Goal: Information Seeking & Learning: Learn about a topic

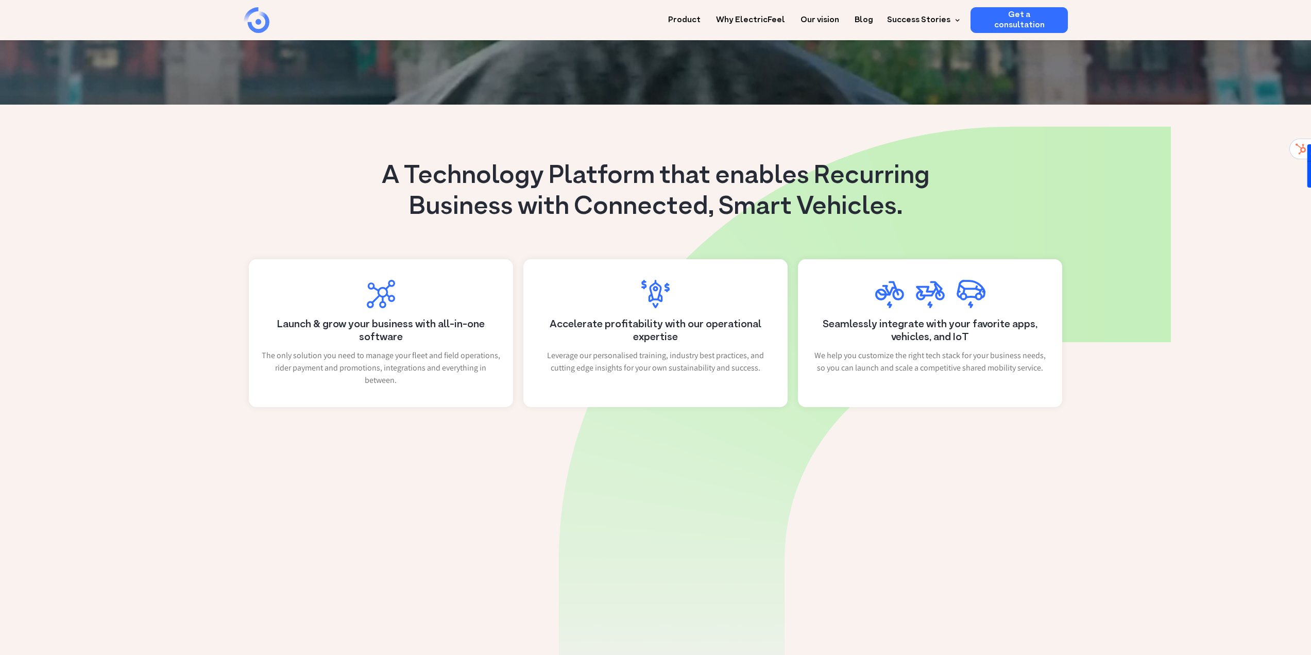
scroll to position [361, 0]
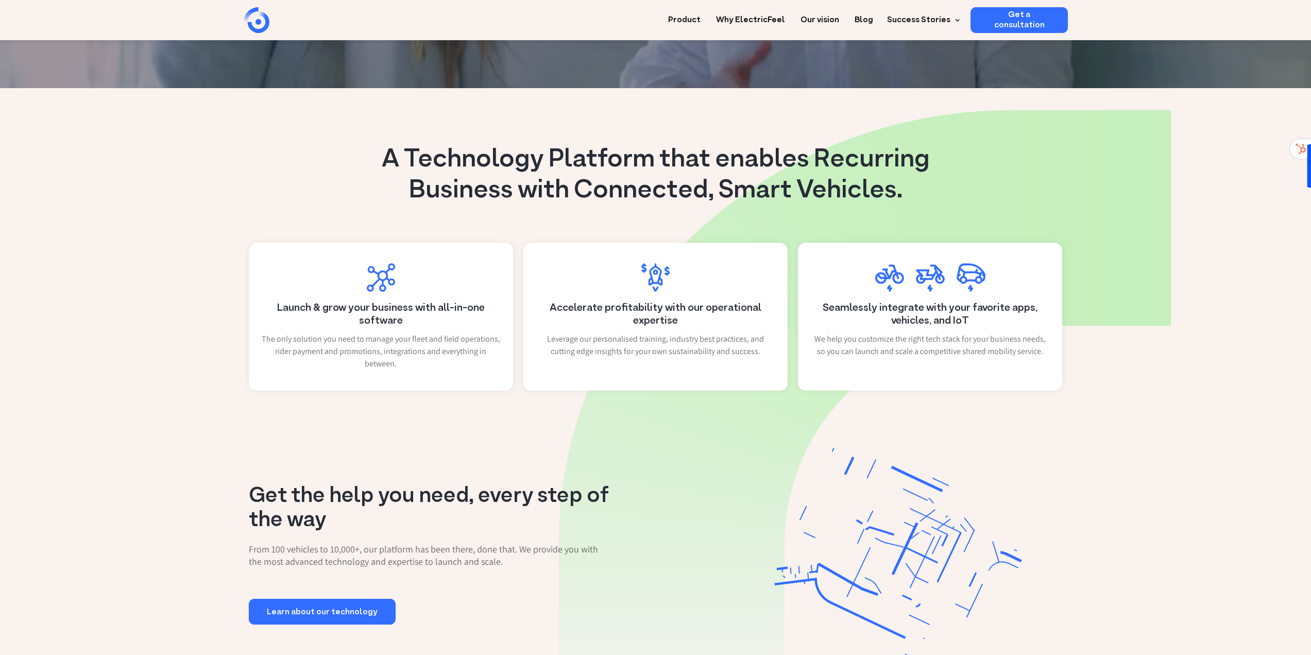
click at [944, 312] on h4 "Seamlessly integrate with your favorite apps, vehicles, and IoT" at bounding box center [930, 315] width 238 height 26
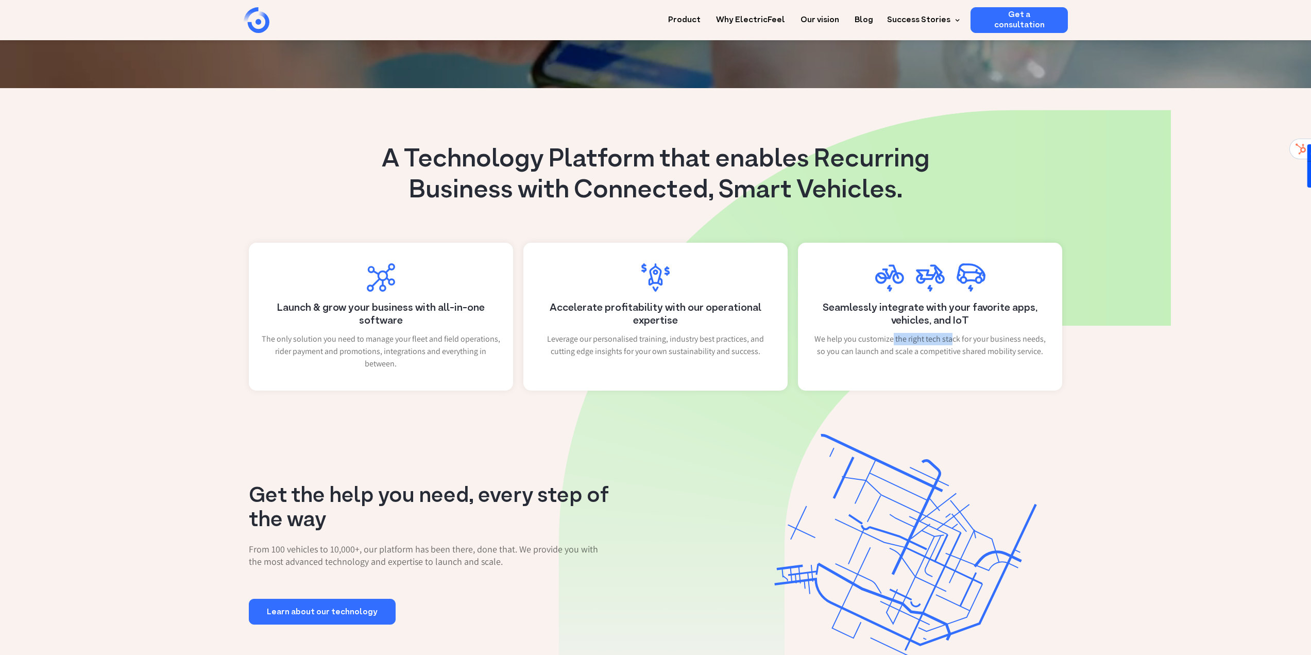
drag, startPoint x: 901, startPoint y: 340, endPoint x: 971, endPoint y: 346, distance: 70.7
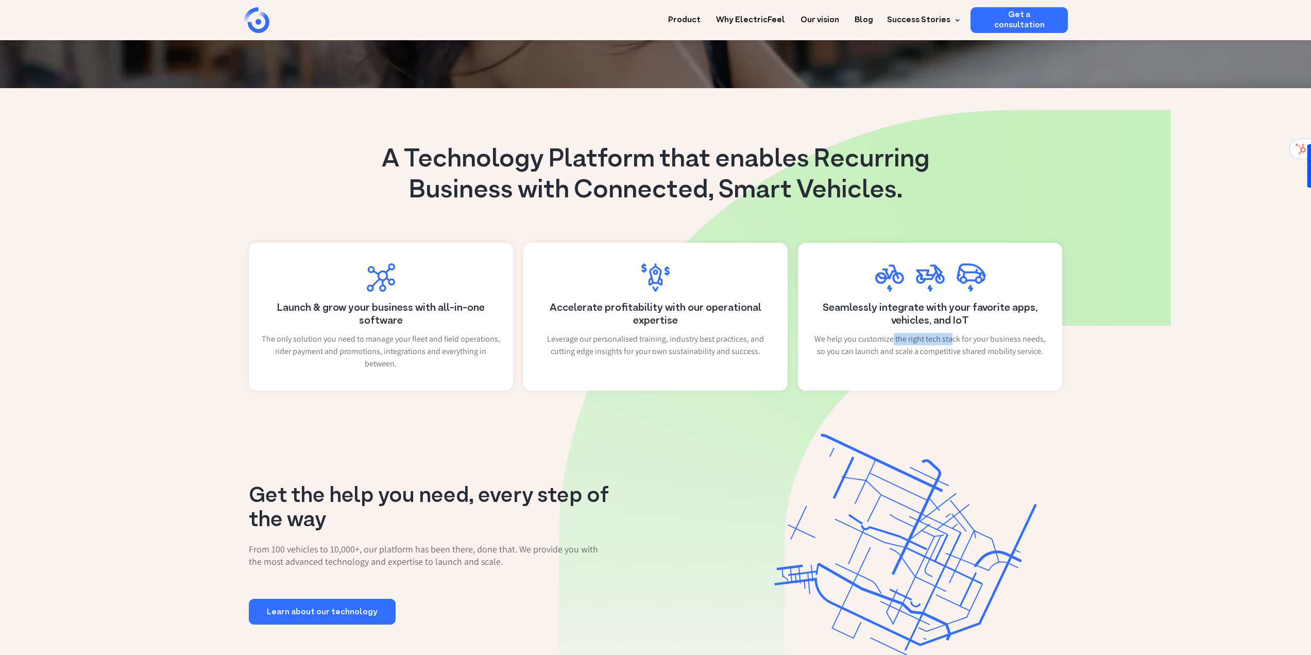
click at [968, 345] on p "We help you customize the right tech stack for your business needs, so you can …" at bounding box center [930, 345] width 238 height 25
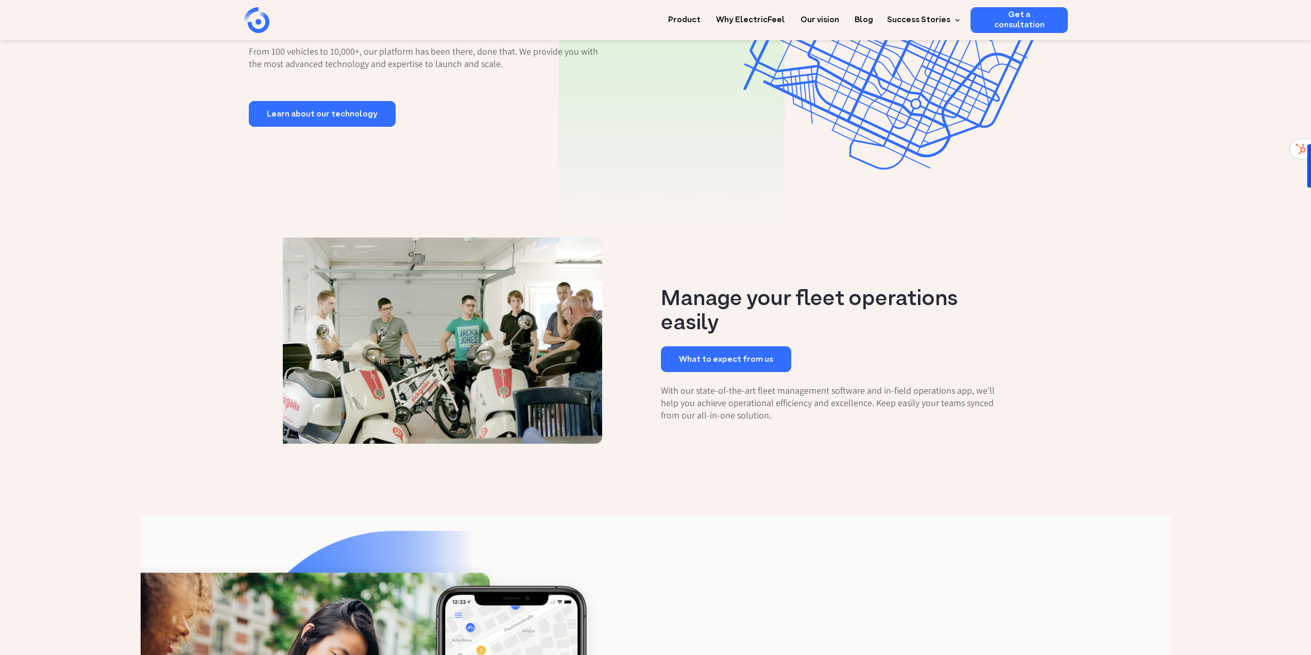
scroll to position [876, 0]
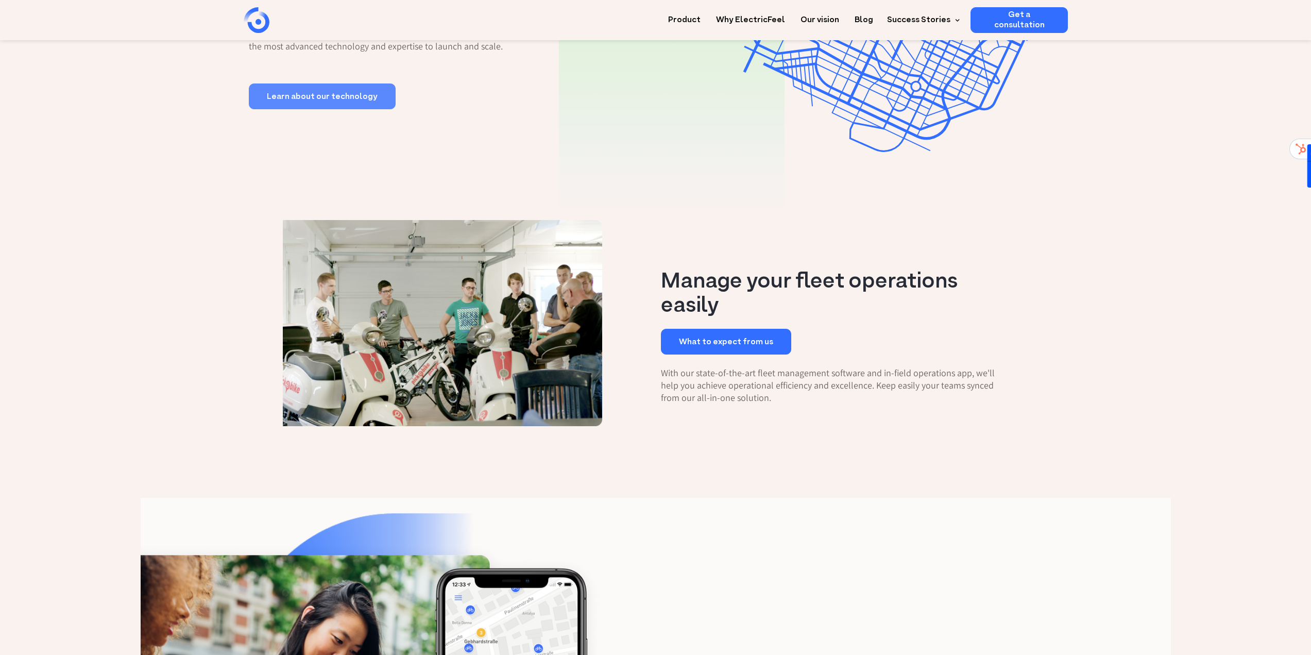
click at [334, 104] on link "Learn about our technology" at bounding box center [322, 96] width 147 height 26
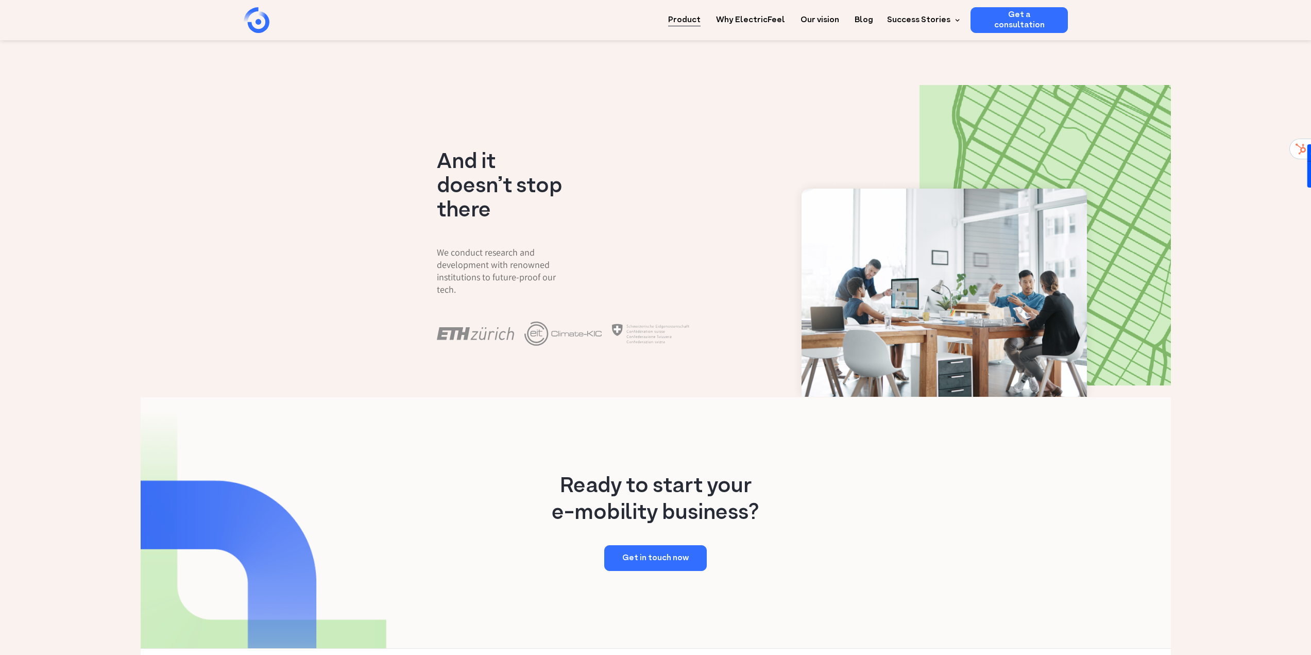
scroll to position [1883, 0]
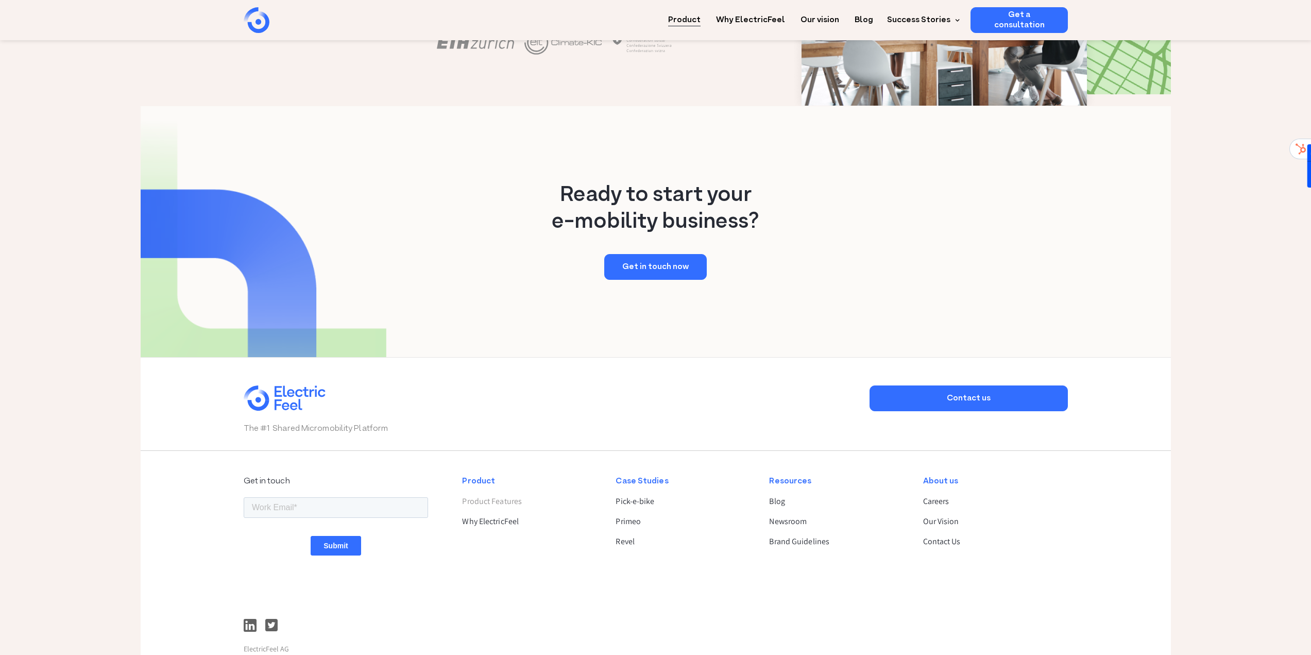
click at [506, 495] on link "Product Features" at bounding box center [530, 501] width 136 height 12
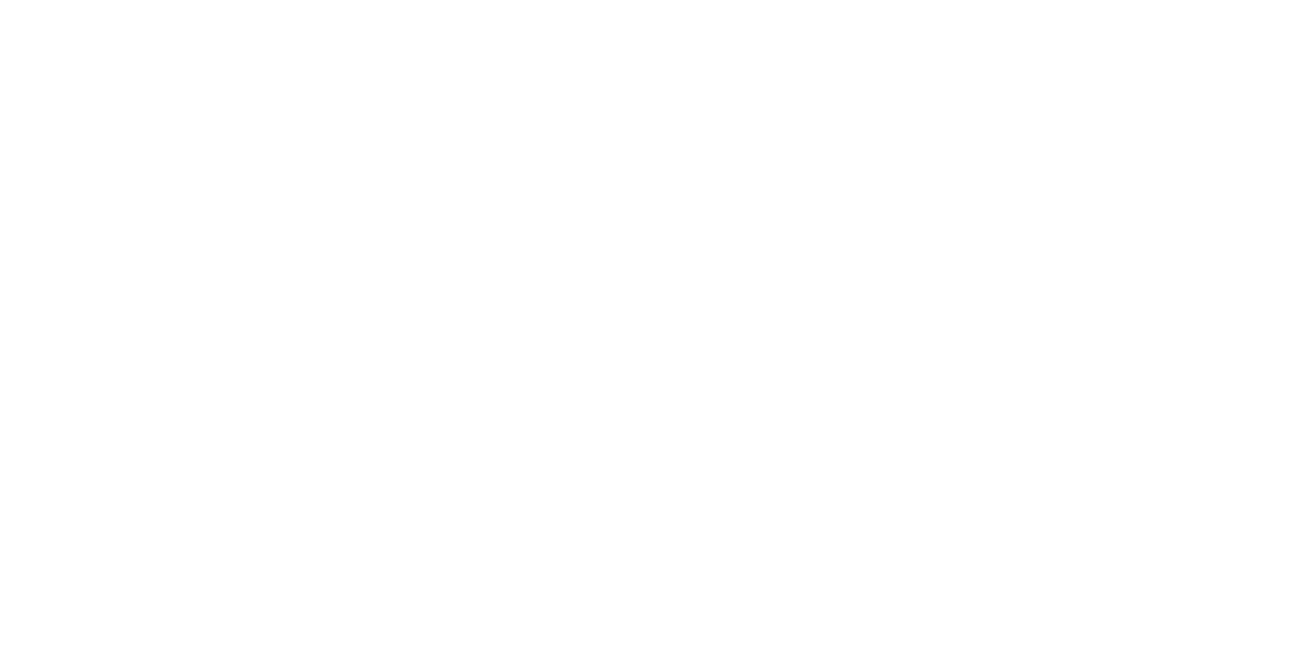
drag, startPoint x: 0, startPoint y: 0, endPoint x: 177, endPoint y: 373, distance: 412.6
click at [177, 373] on div "Seamless rider experience Streamlined app Provide an Android and iOS app design…" at bounding box center [656, 583] width 1030 height 470
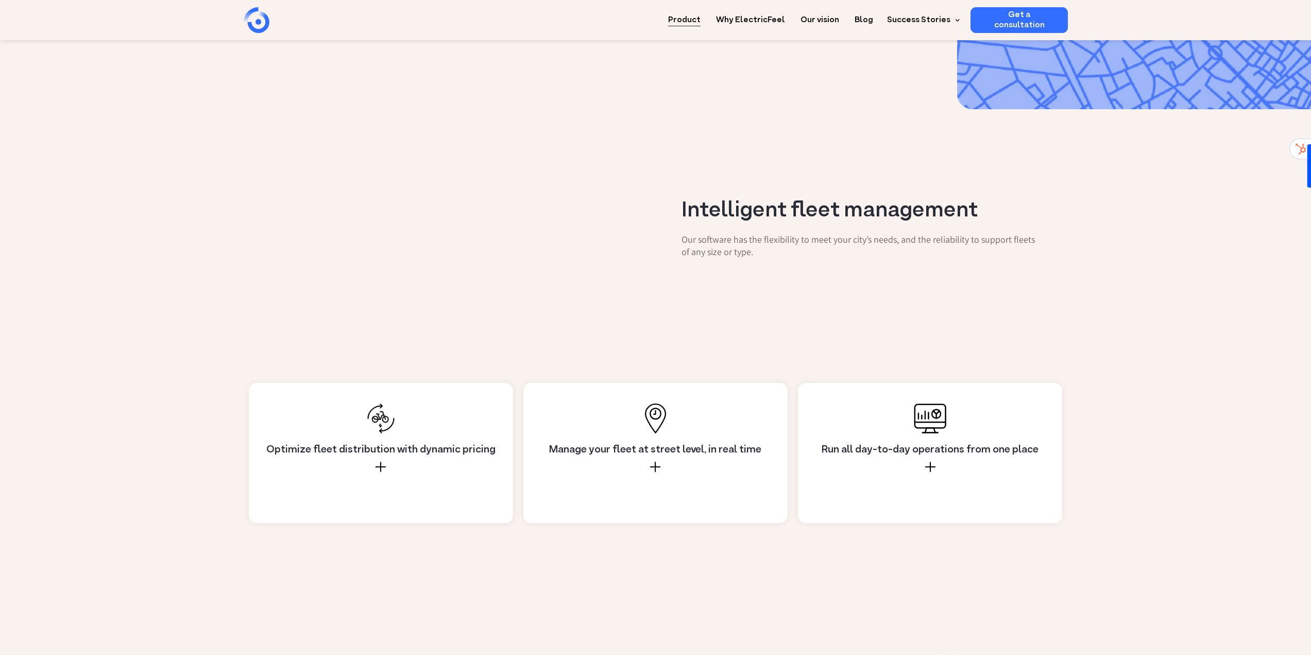
scroll to position [698, 0]
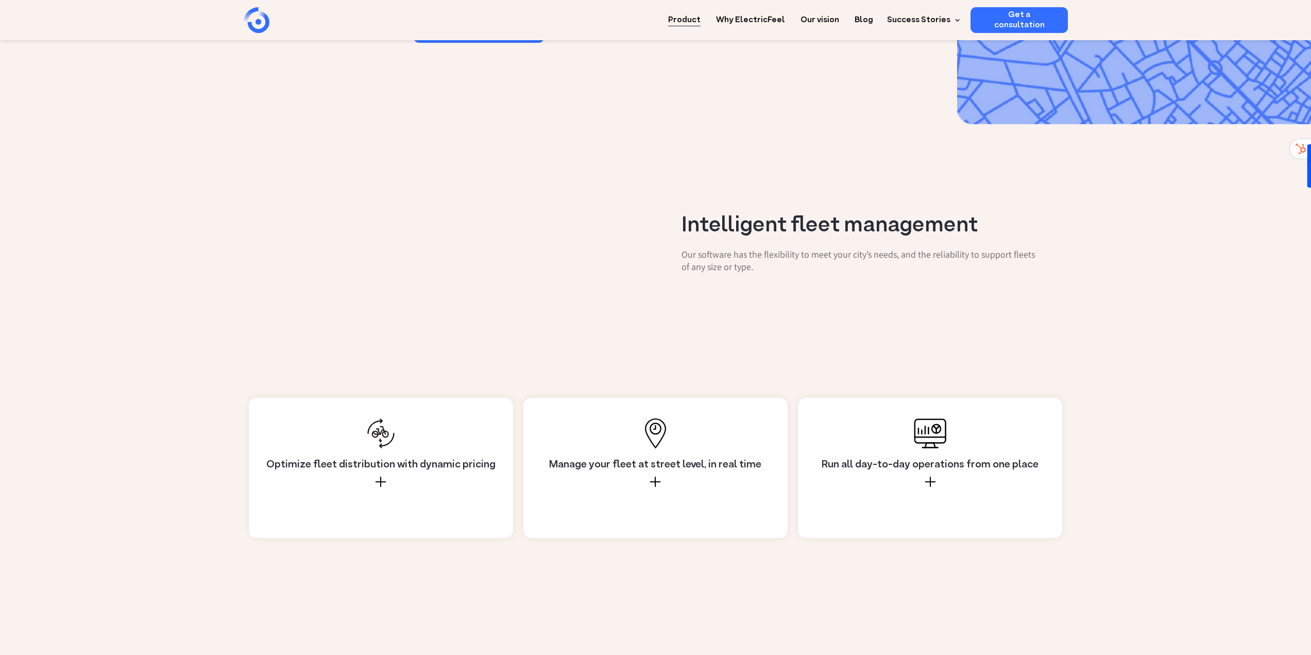
click at [664, 458] on div "Manage your fleet at street level, in real time" at bounding box center [655, 487] width 238 height 59
click at [843, 458] on div "Run all day-to-day operations from one place" at bounding box center [930, 487] width 238 height 59
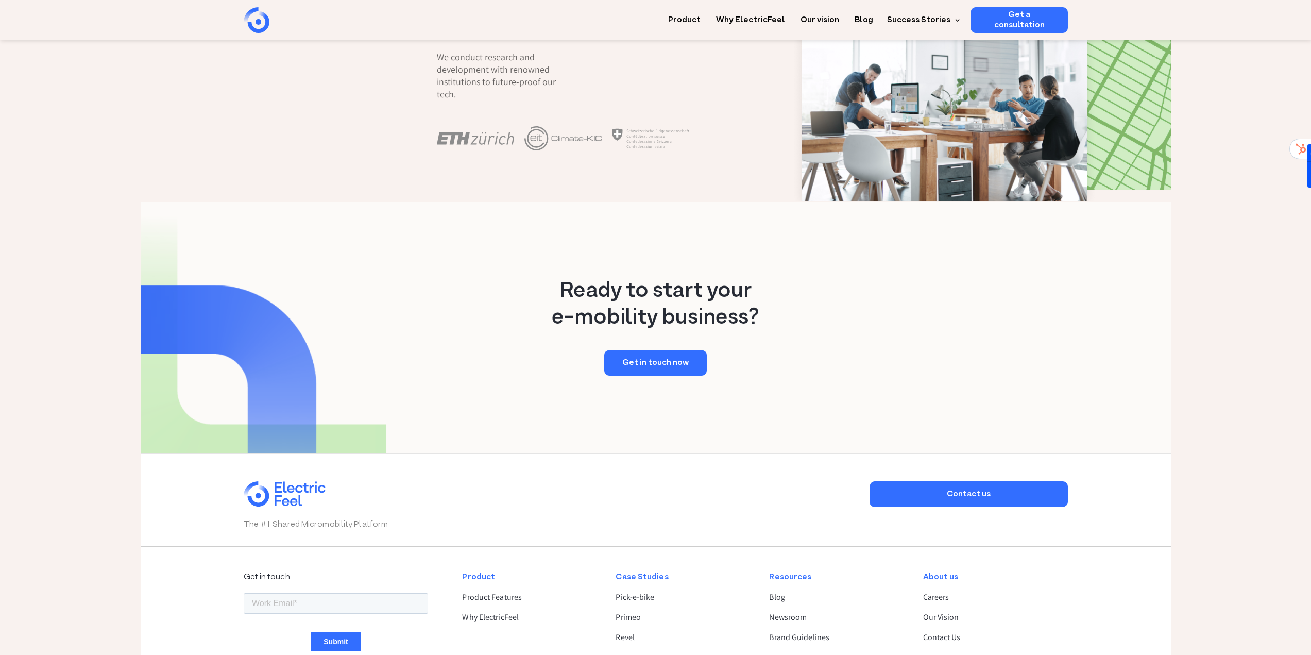
scroll to position [1907, 0]
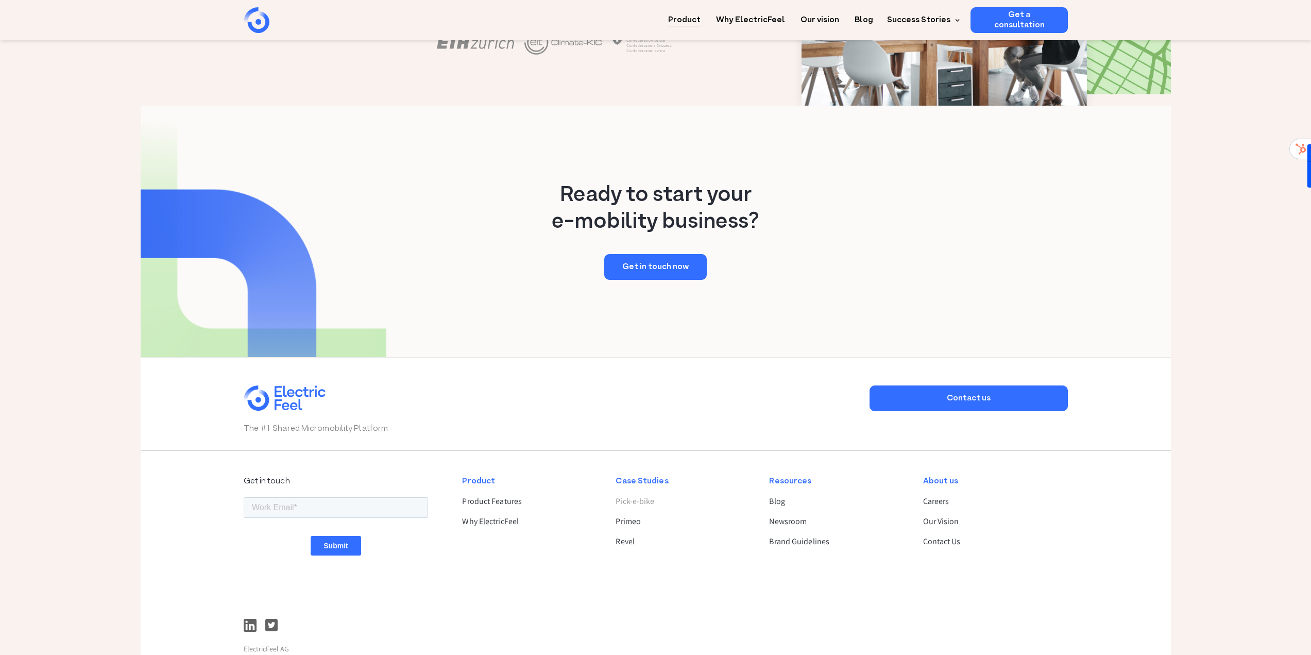
click at [645, 495] on link "Pick-e-bike" at bounding box center [683, 501] width 136 height 12
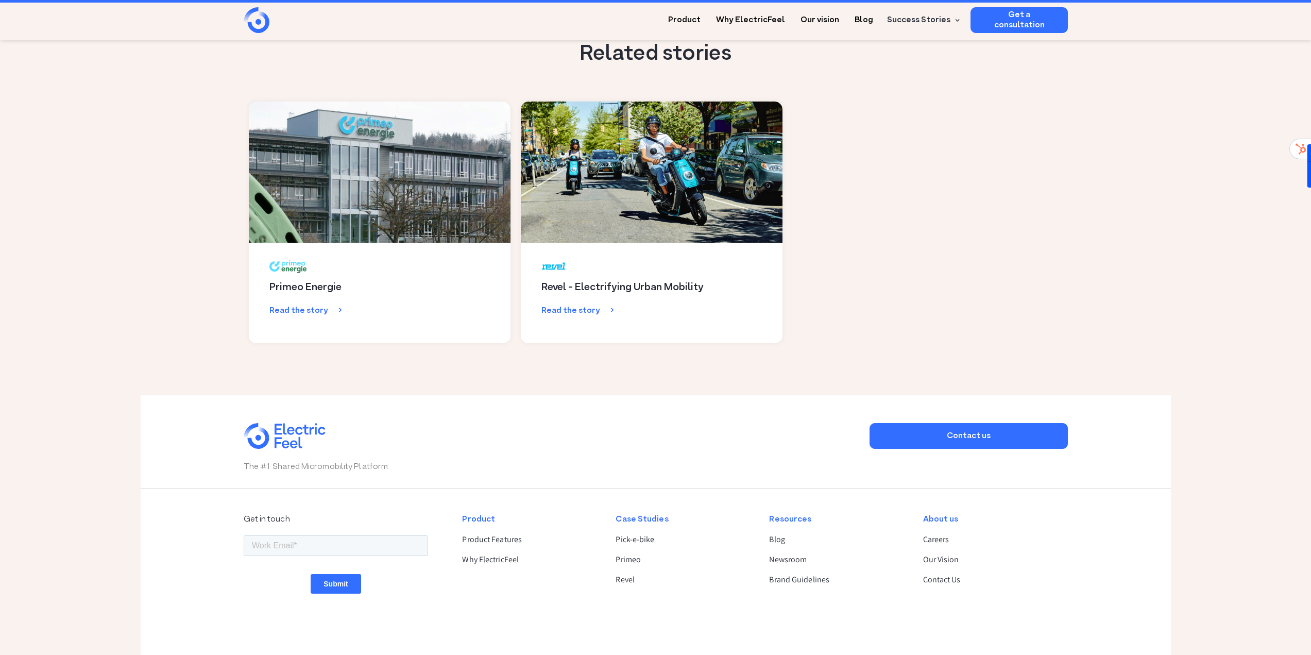
scroll to position [2318, 0]
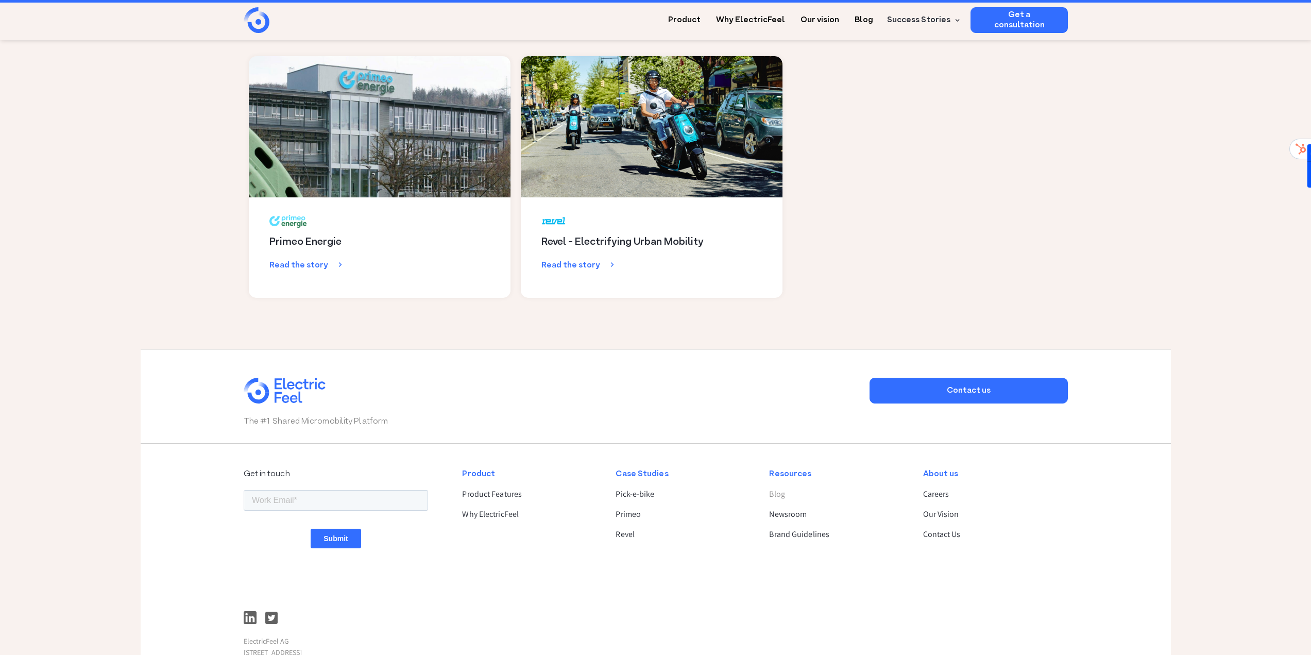
click at [785, 488] on link "Blog" at bounding box center [837, 494] width 136 height 12
